Goal: Task Accomplishment & Management: Complete application form

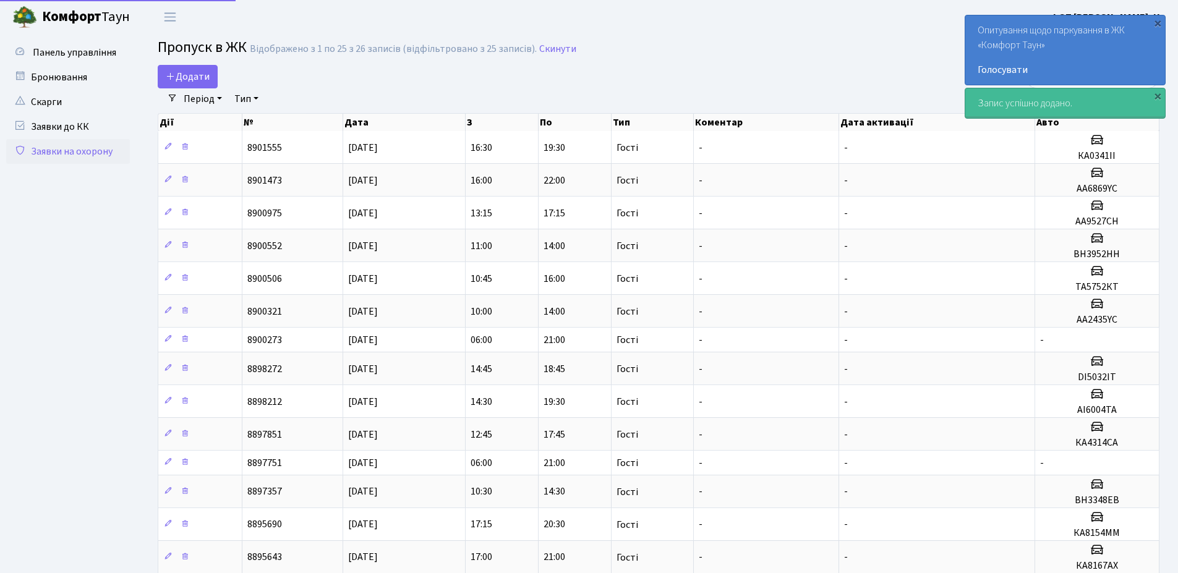
select select "25"
click at [1158, 97] on div "×" at bounding box center [1157, 96] width 12 height 12
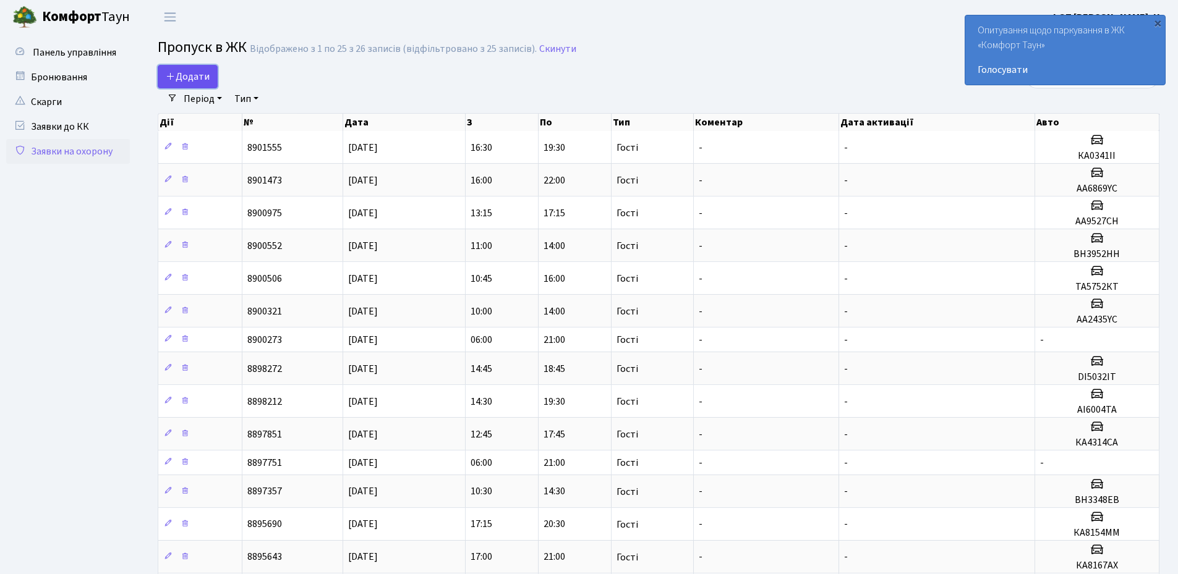
click at [199, 74] on span "Додати" at bounding box center [188, 77] width 44 height 14
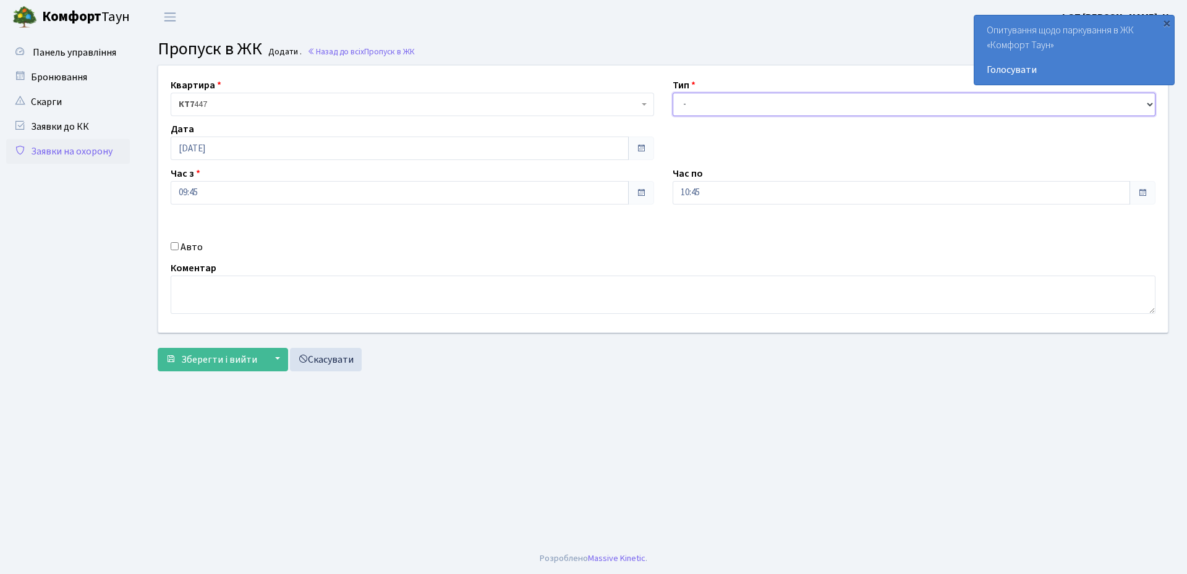
click at [751, 93] on select "- Доставка Таксі Гості Сервіс" at bounding box center [915, 104] width 484 height 23
select select "3"
click at [673, 93] on select "- Доставка Таксі Гості Сервіс" at bounding box center [915, 104] width 484 height 23
click at [721, 183] on input "10:45" at bounding box center [902, 192] width 458 height 23
click at [712, 232] on icon at bounding box center [706, 235] width 33 height 33
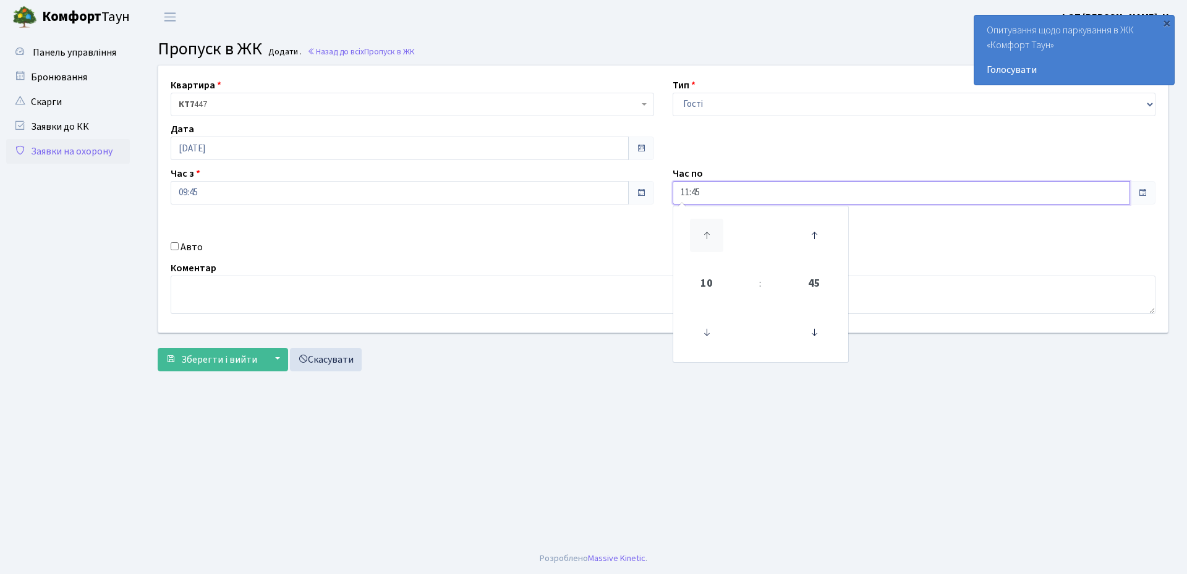
click at [712, 232] on icon at bounding box center [706, 235] width 33 height 33
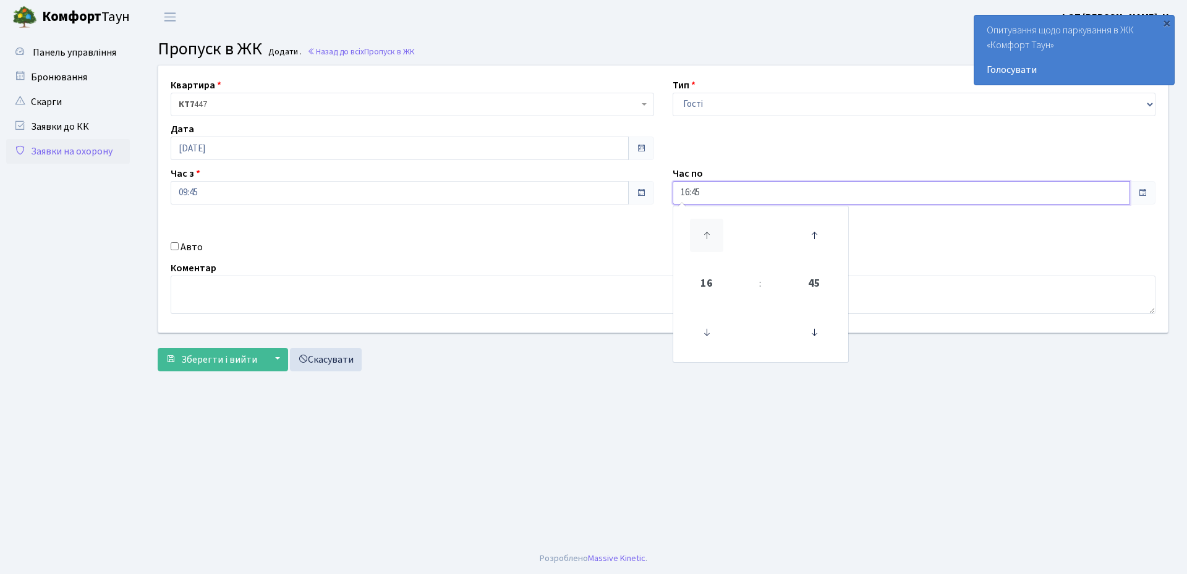
click at [712, 232] on icon at bounding box center [706, 235] width 33 height 33
click at [704, 234] on icon at bounding box center [706, 235] width 33 height 33
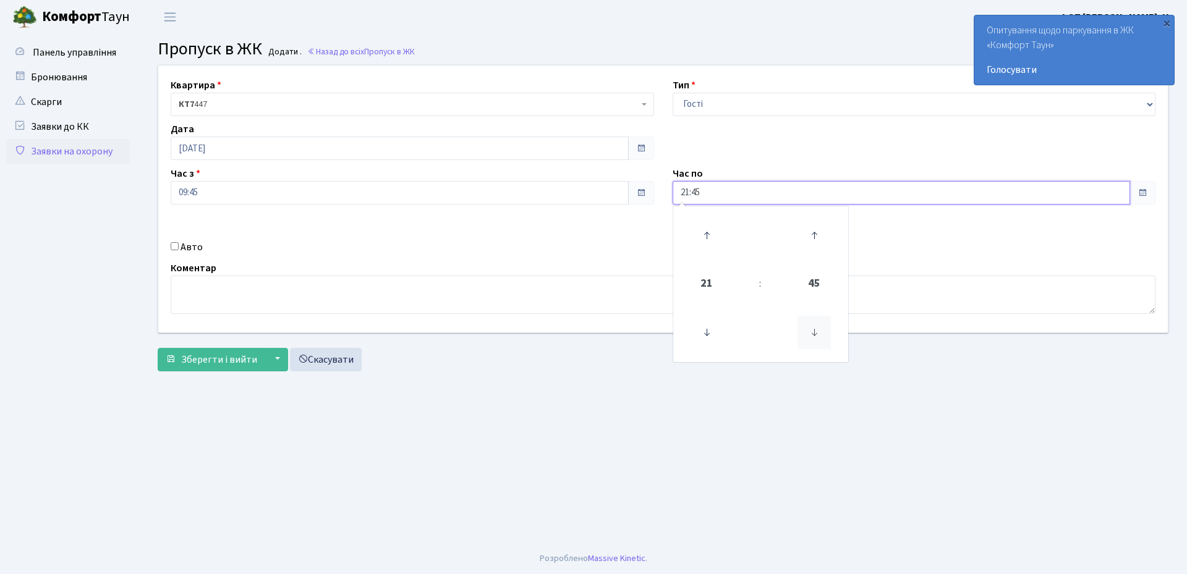
click at [809, 336] on icon at bounding box center [814, 332] width 33 height 33
click at [808, 336] on icon at bounding box center [814, 332] width 33 height 33
type input "21:00"
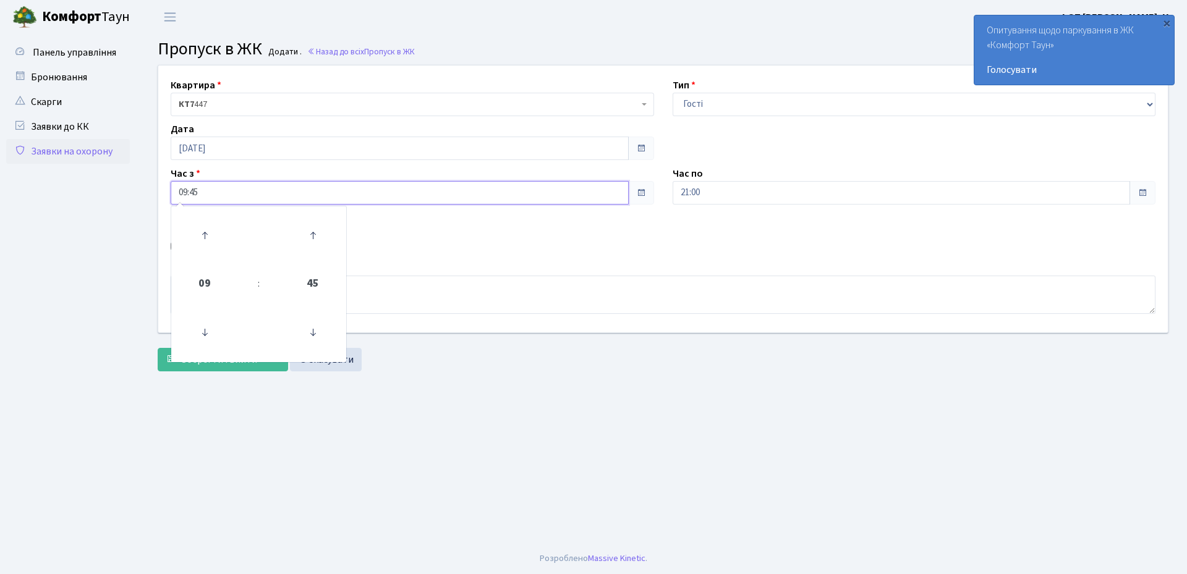
click at [191, 195] on input "09:45" at bounding box center [400, 192] width 458 height 23
click at [209, 327] on icon at bounding box center [204, 332] width 33 height 33
click at [320, 333] on icon at bounding box center [312, 332] width 33 height 33
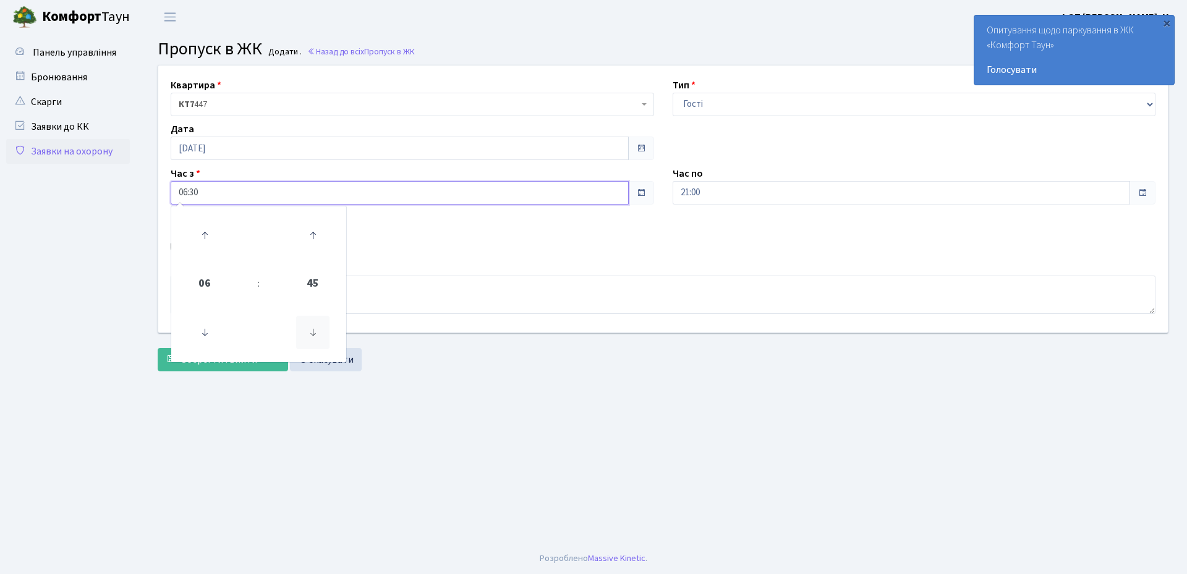
click at [320, 333] on icon at bounding box center [312, 332] width 33 height 33
type input "06:00"
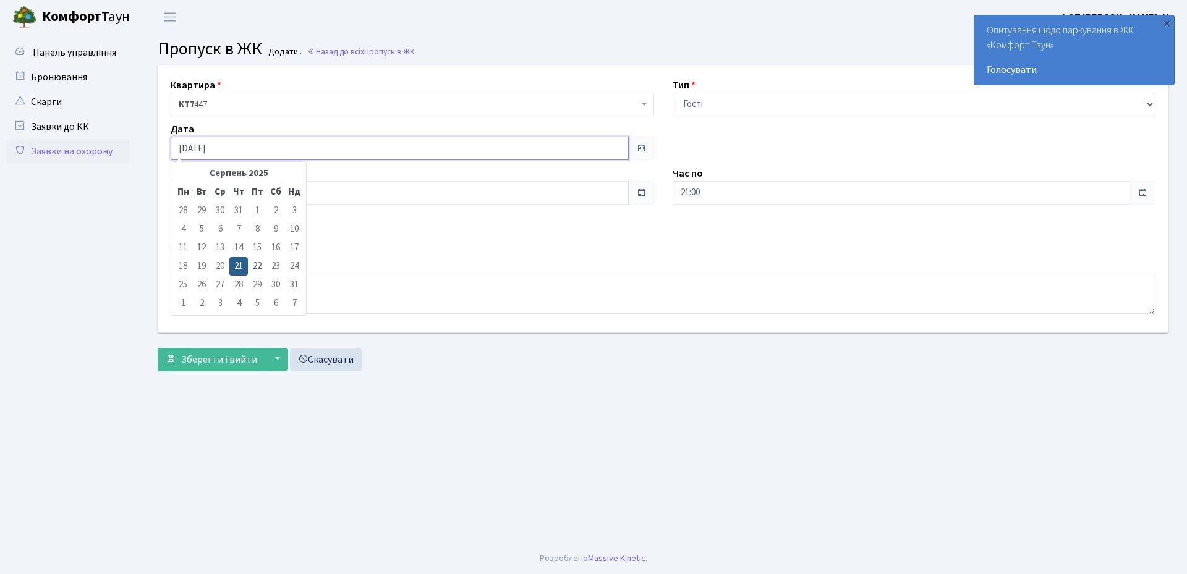
click at [247, 146] on input "[DATE]" at bounding box center [400, 148] width 458 height 23
click at [259, 263] on td "22" at bounding box center [257, 266] width 19 height 19
type input "[DATE]"
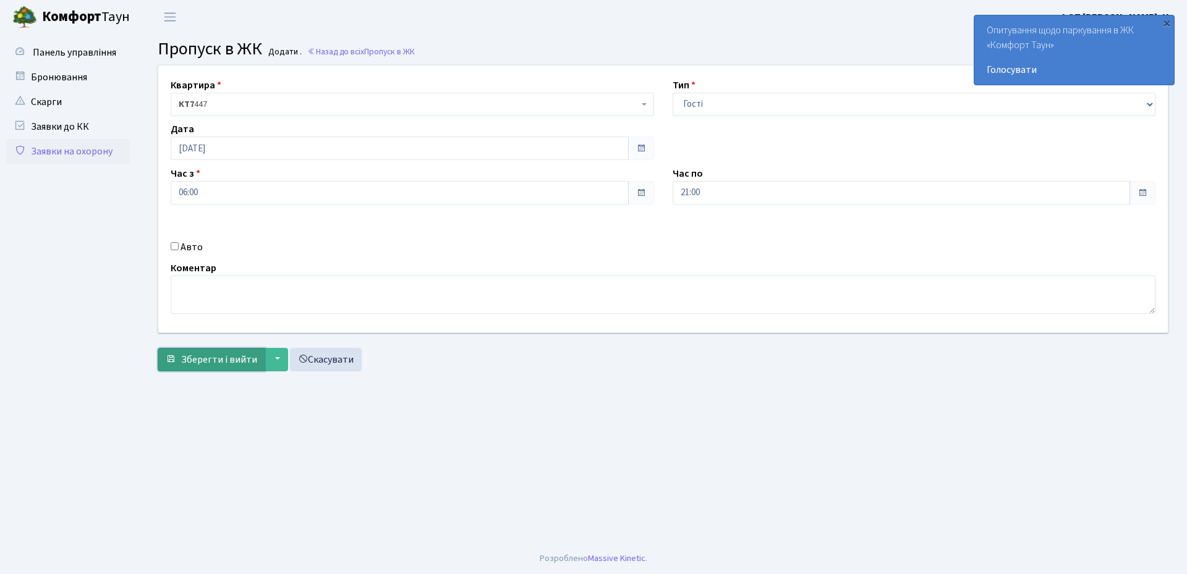
click at [213, 353] on span "Зберегти і вийти" at bounding box center [219, 360] width 76 height 14
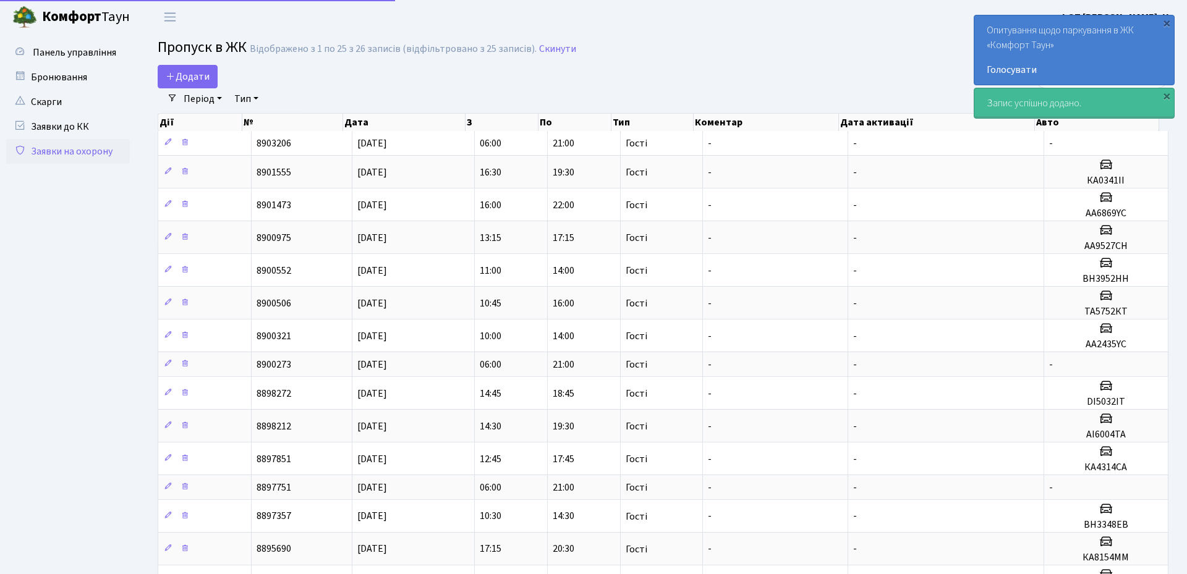
select select "25"
